Goal: Task Accomplishment & Management: Manage account settings

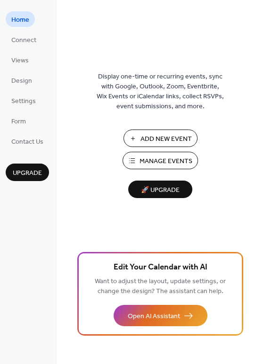
click at [161, 137] on span "Add New Event" at bounding box center [166, 139] width 51 height 10
click at [154, 160] on span "Manage Events" at bounding box center [166, 161] width 53 height 10
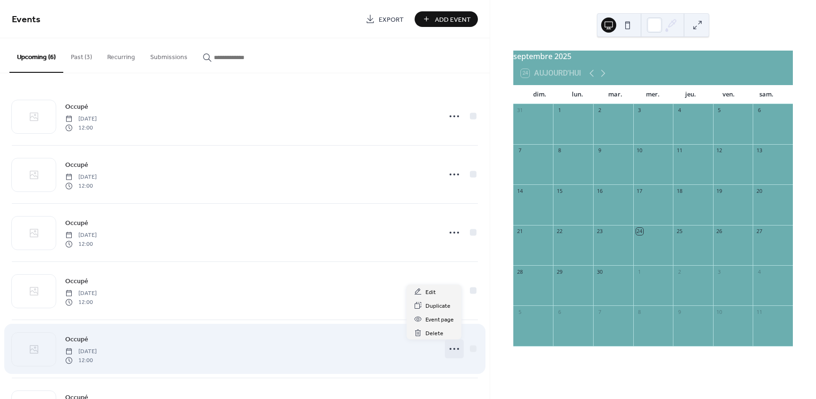
click at [447, 352] on icon at bounding box center [454, 348] width 15 height 15
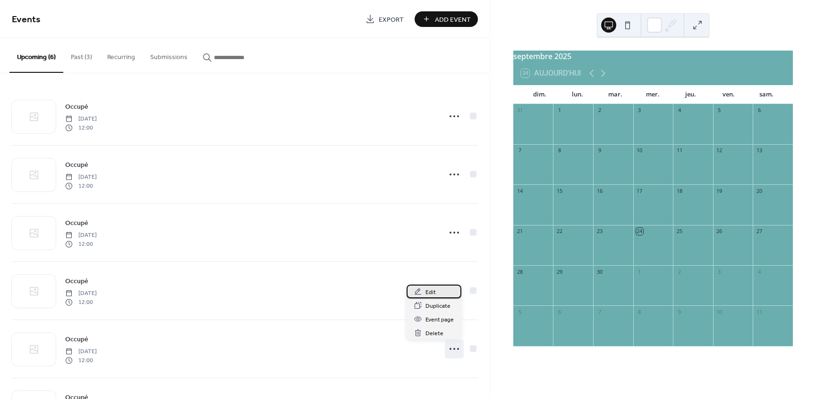
click at [439, 291] on div "Edit" at bounding box center [434, 291] width 55 height 14
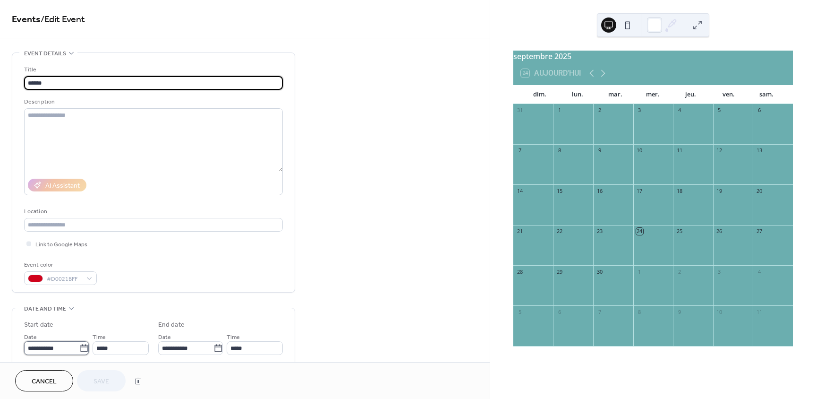
click at [47, 349] on input "**********" at bounding box center [51, 348] width 55 height 14
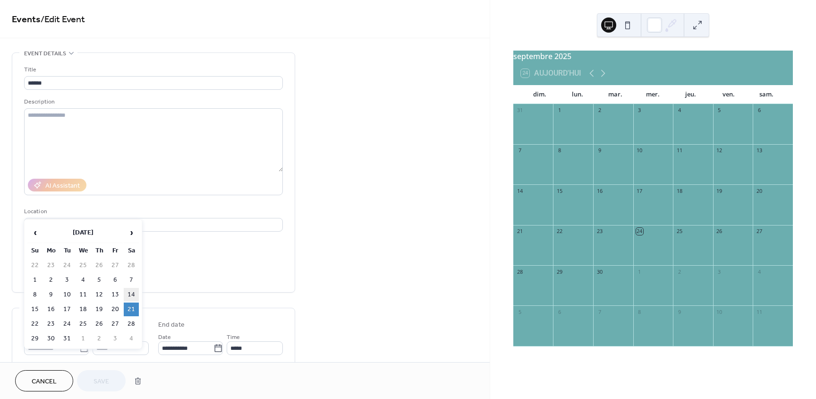
click at [137, 294] on td "14" at bounding box center [131, 295] width 15 height 14
type input "**********"
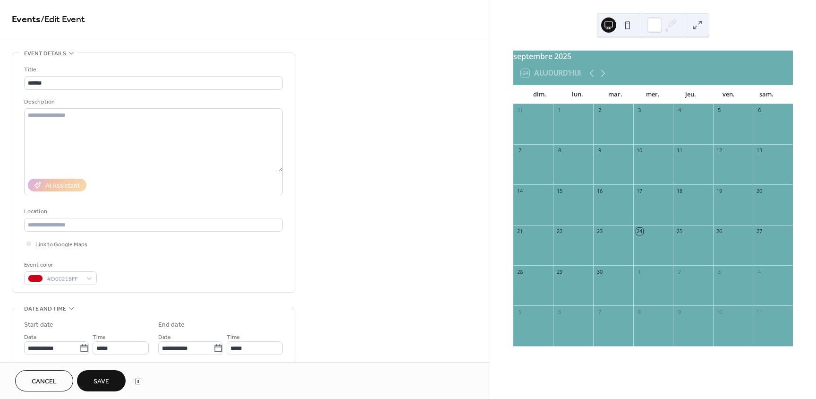
click at [115, 376] on button "Save" at bounding box center [101, 380] width 49 height 21
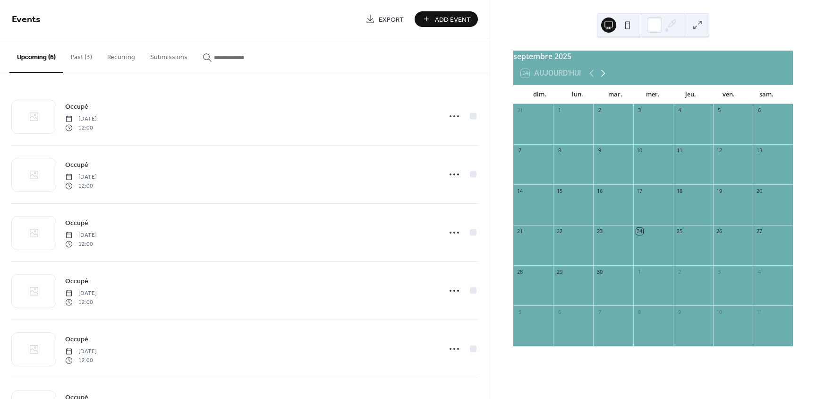
click at [603, 79] on icon at bounding box center [602, 73] width 11 height 11
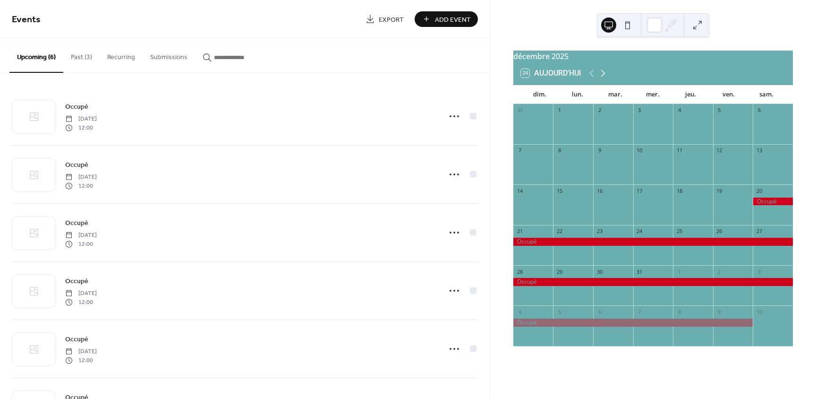
click at [603, 79] on icon at bounding box center [602, 73] width 11 height 11
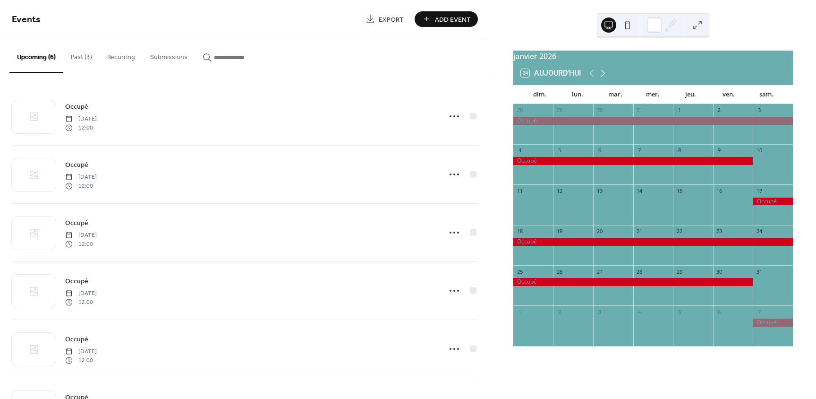
click at [603, 79] on icon at bounding box center [602, 73] width 11 height 11
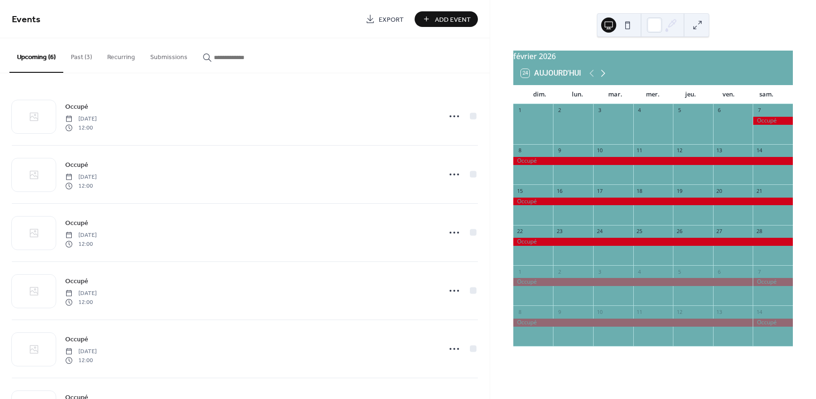
click at [603, 79] on icon at bounding box center [602, 73] width 11 height 11
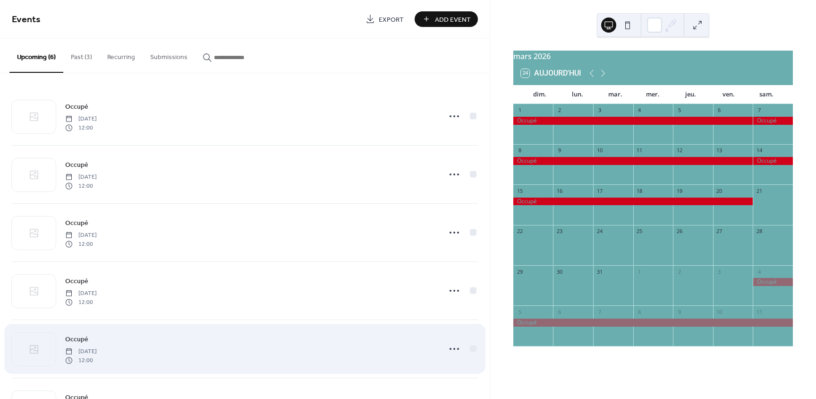
click at [382, 341] on div "Occupé Saturday, March 14, 2026 12:00" at bounding box center [250, 348] width 370 height 30
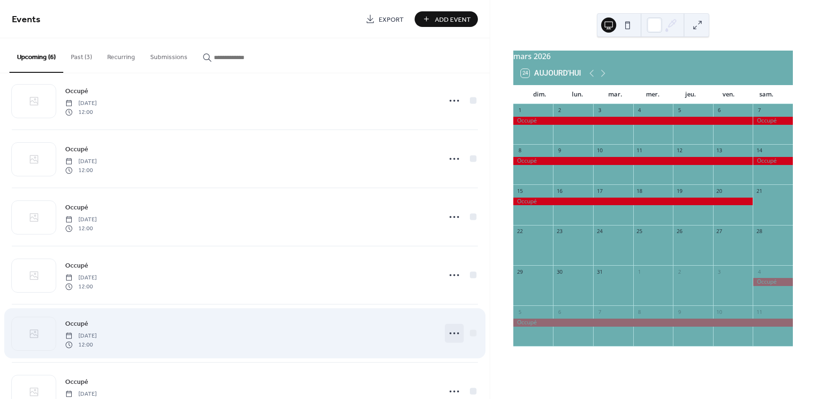
scroll to position [51, 0]
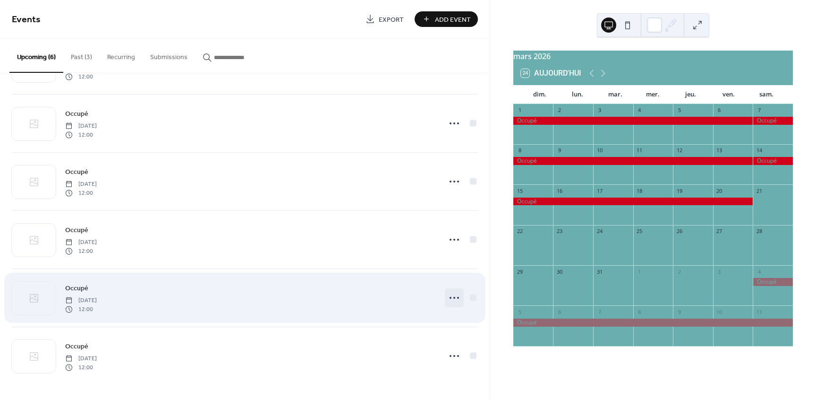
click at [451, 299] on icon at bounding box center [454, 297] width 15 height 15
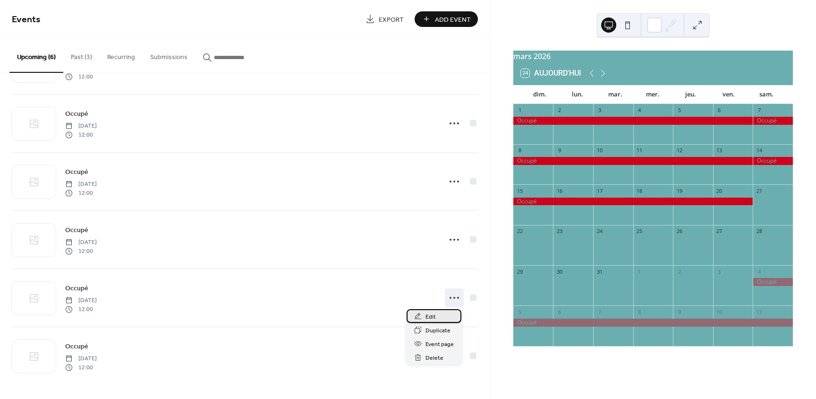
click at [424, 319] on div "Edit" at bounding box center [434, 316] width 55 height 14
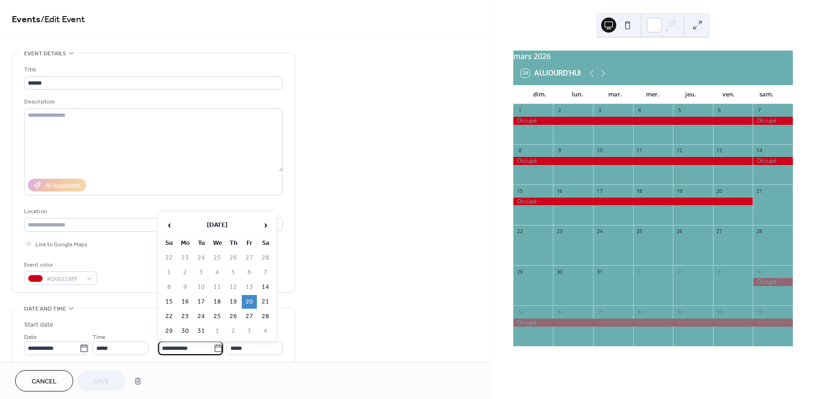
click at [207, 348] on input "**********" at bounding box center [185, 348] width 55 height 14
click at [248, 314] on td "27" at bounding box center [249, 316] width 15 height 14
type input "**********"
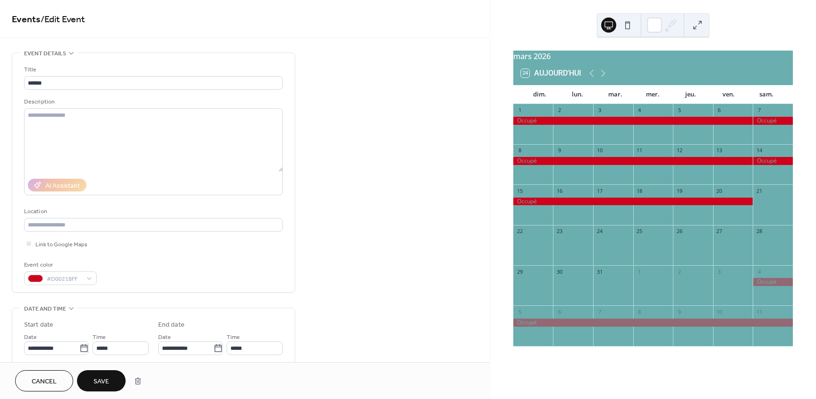
click at [113, 378] on button "Save" at bounding box center [101, 380] width 49 height 21
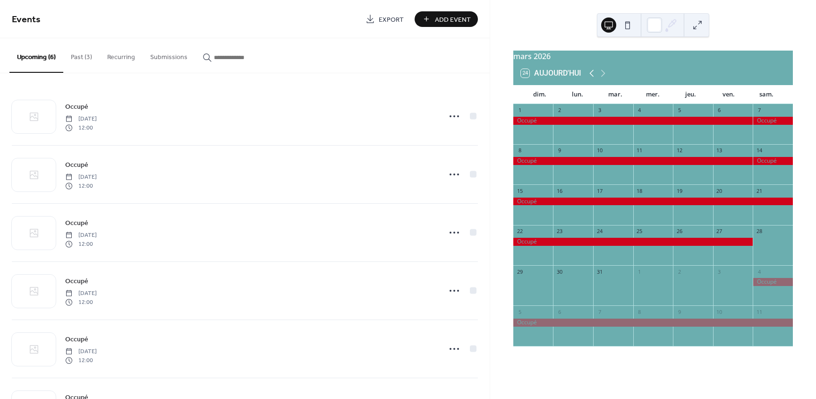
click at [589, 79] on icon at bounding box center [591, 73] width 11 height 11
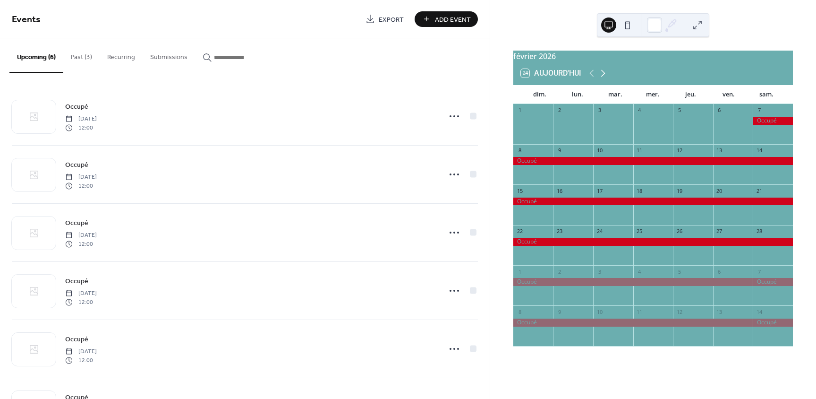
click at [604, 78] on icon at bounding box center [602, 73] width 11 height 11
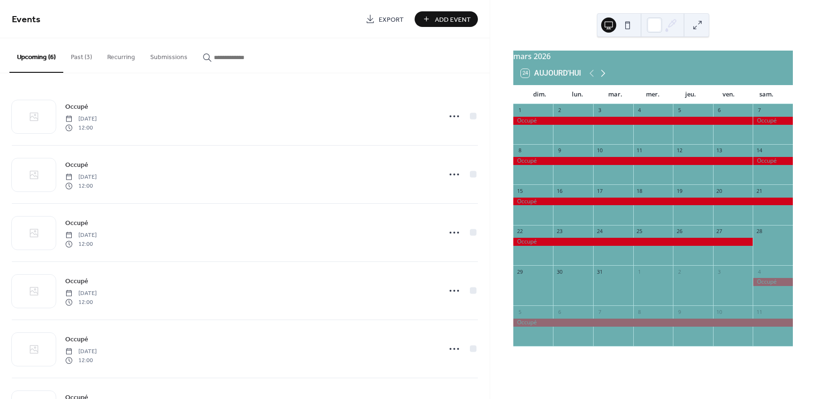
click at [604, 78] on icon at bounding box center [602, 73] width 11 height 11
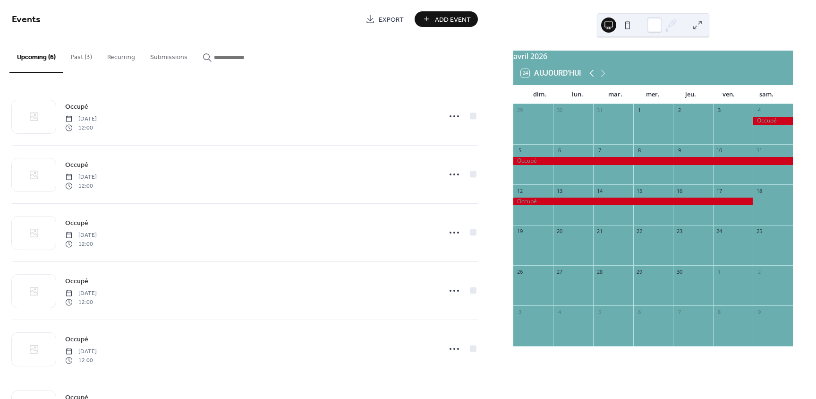
click at [592, 79] on icon at bounding box center [591, 73] width 11 height 11
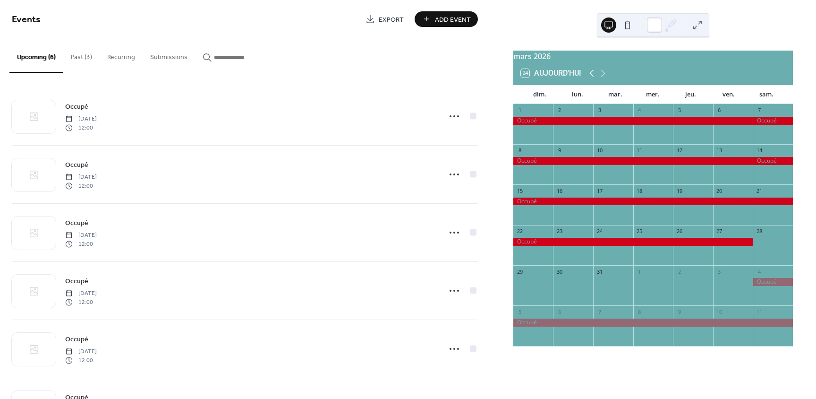
click at [592, 79] on icon at bounding box center [591, 73] width 11 height 11
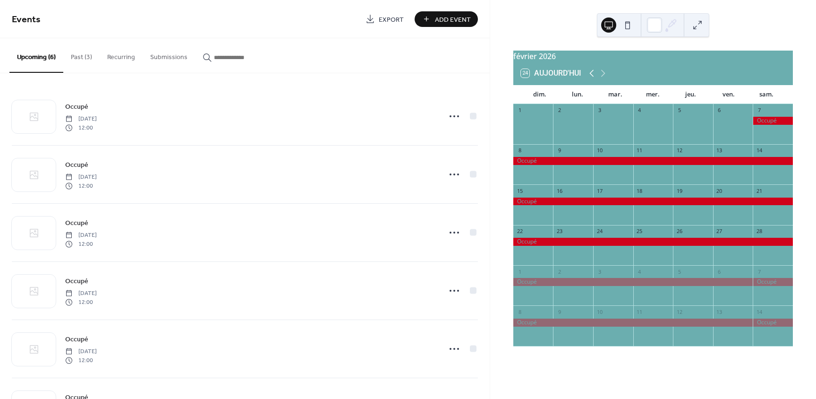
click at [592, 79] on icon at bounding box center [591, 73] width 11 height 11
